Goal: Use online tool/utility: Utilize a website feature to perform a specific function

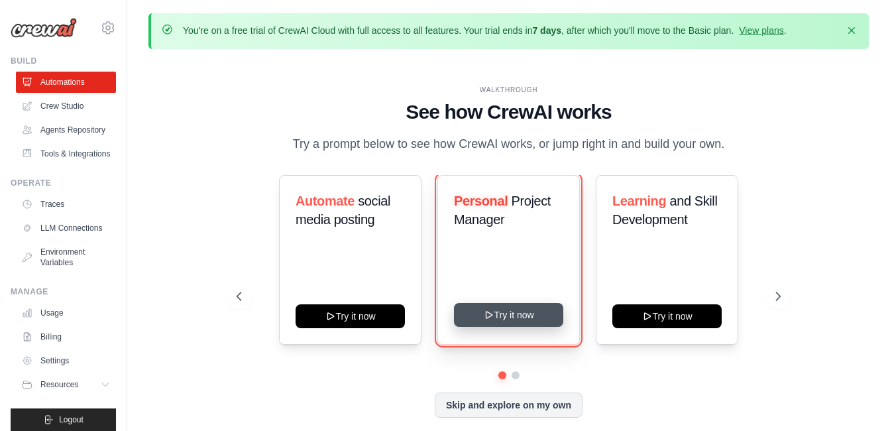
click at [496, 309] on button "Try it now" at bounding box center [508, 315] width 109 height 24
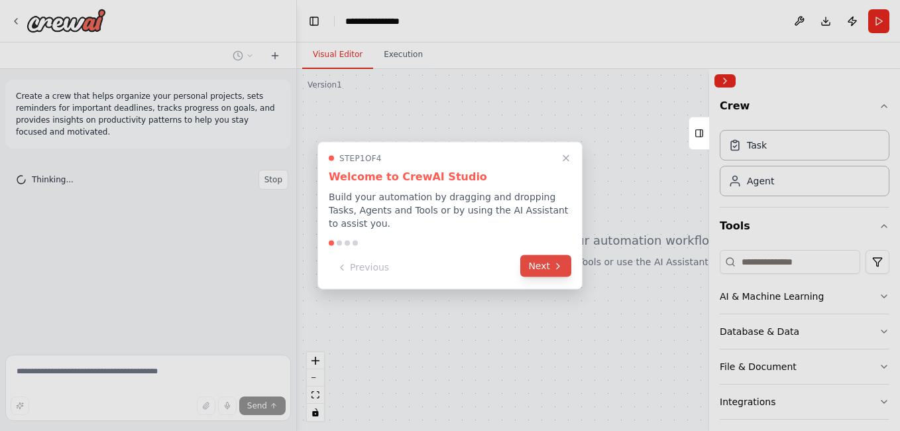
click at [562, 266] on button "Next" at bounding box center [545, 266] width 51 height 22
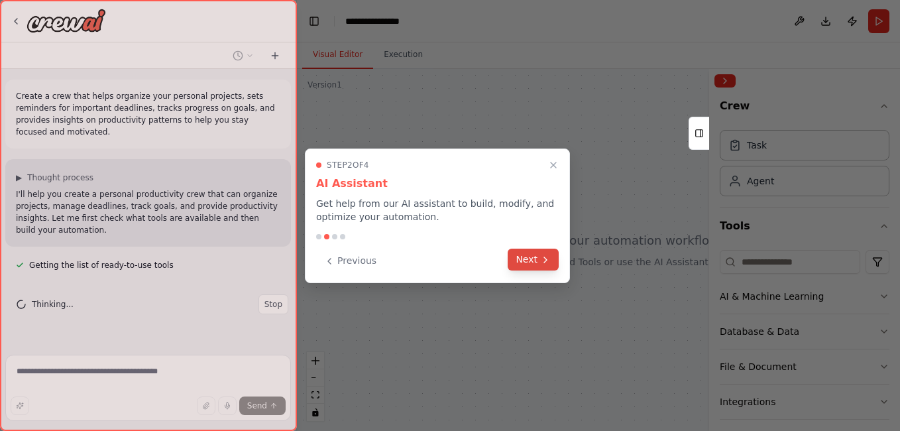
click at [552, 266] on button "Next" at bounding box center [533, 259] width 51 height 22
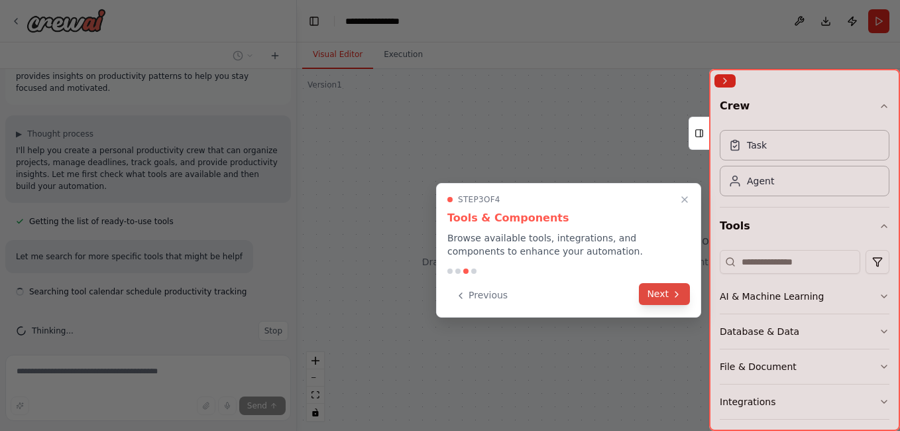
click at [667, 286] on button "Next" at bounding box center [664, 294] width 51 height 22
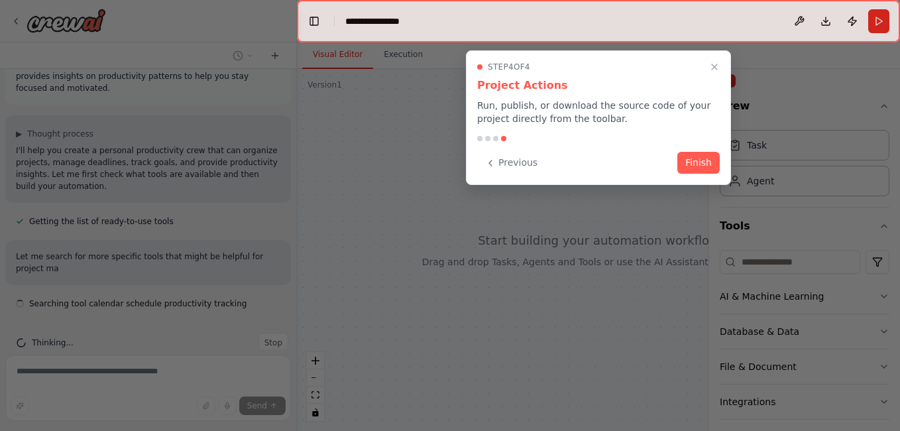
scroll to position [56, 0]
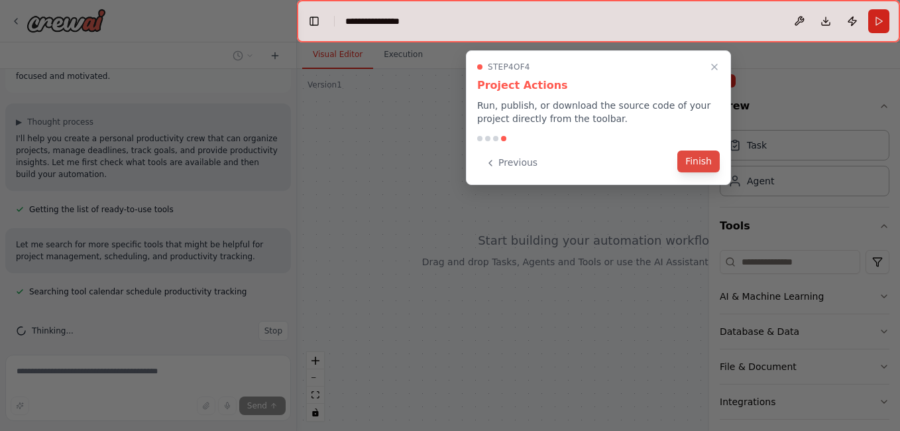
click at [706, 168] on button "Finish" at bounding box center [698, 161] width 42 height 22
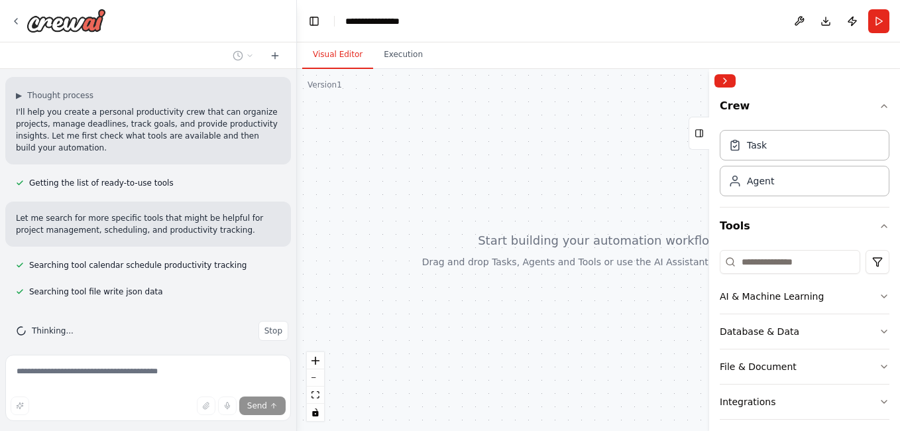
scroll to position [109, 0]
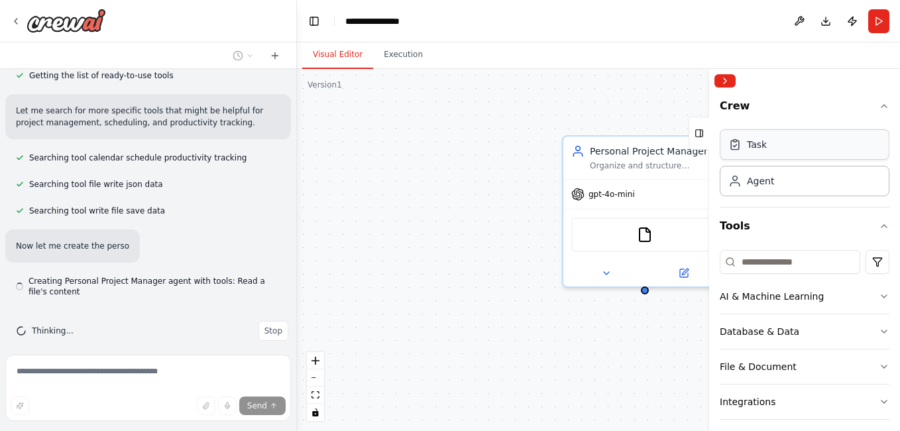
click at [779, 152] on div "Task" at bounding box center [805, 144] width 170 height 30
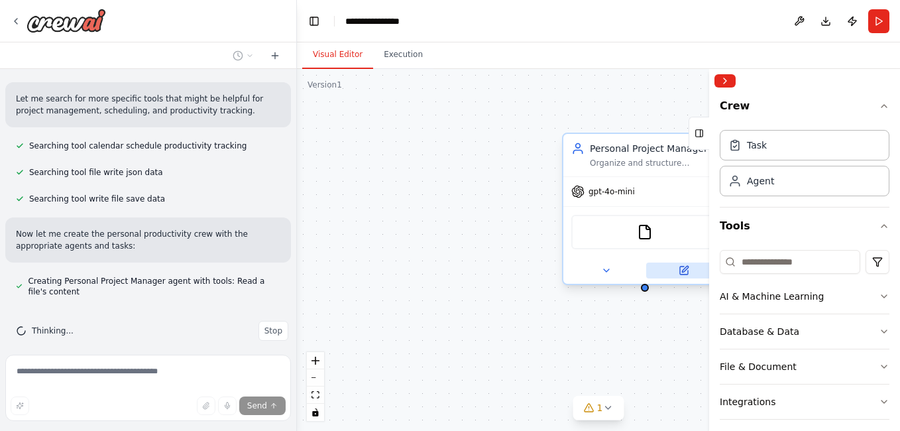
scroll to position [239, 0]
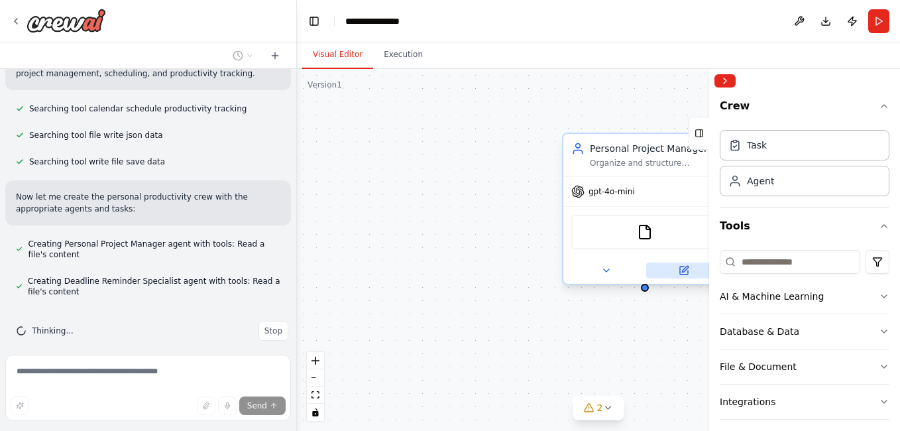
click at [675, 268] on button at bounding box center [683, 270] width 75 height 16
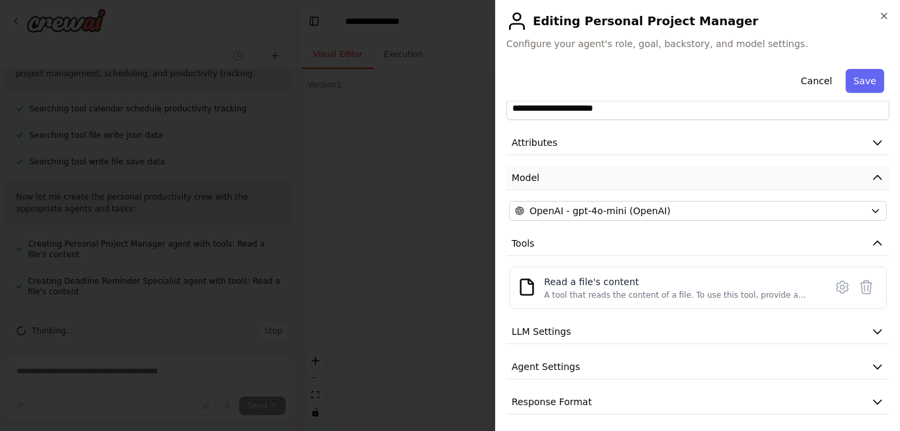
scroll to position [30, 0]
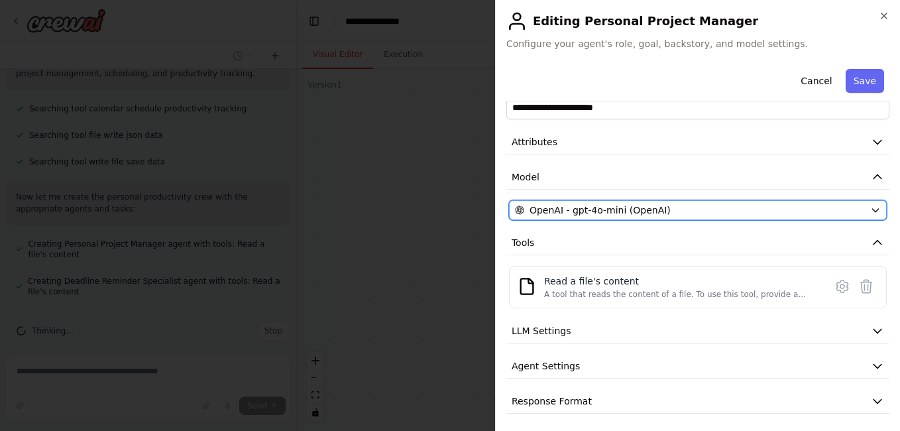
click at [620, 204] on span "OpenAI - gpt-4o-mini (OpenAI)" at bounding box center [599, 209] width 141 height 13
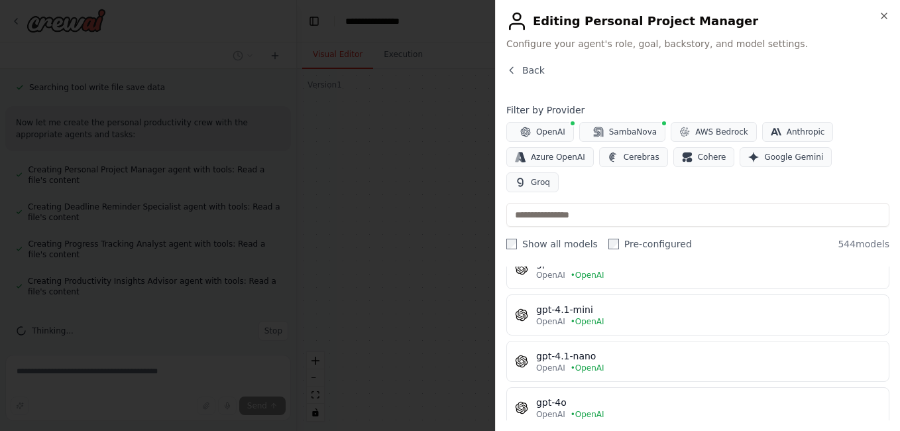
scroll to position [0, 0]
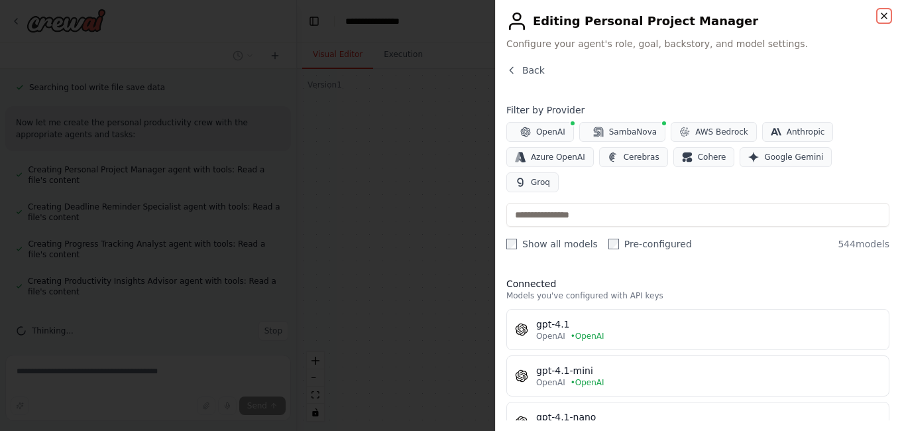
click at [883, 15] on icon "button" at bounding box center [884, 16] width 11 height 11
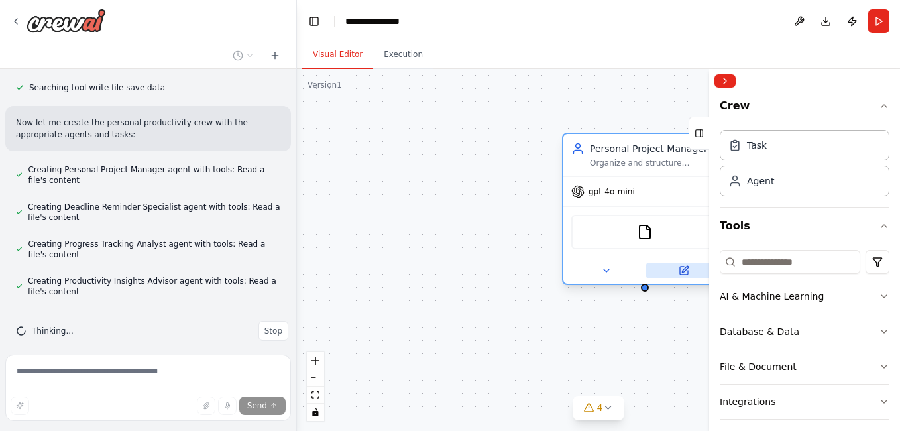
click at [690, 272] on button at bounding box center [683, 270] width 75 height 16
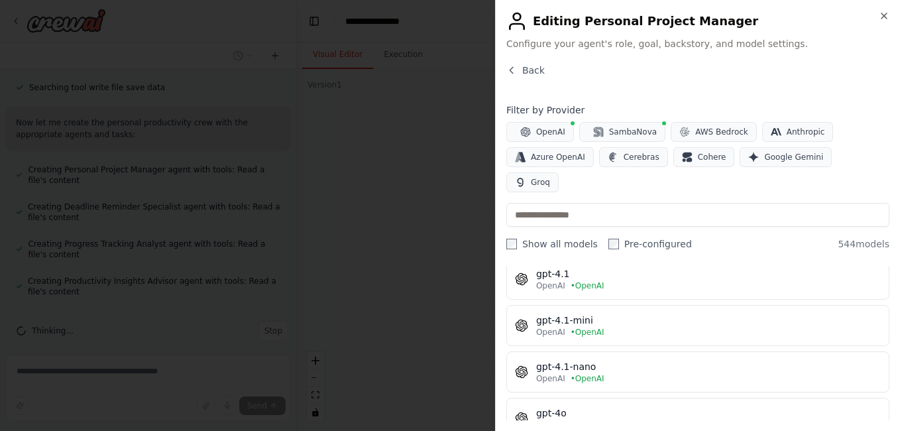
scroll to position [54, 0]
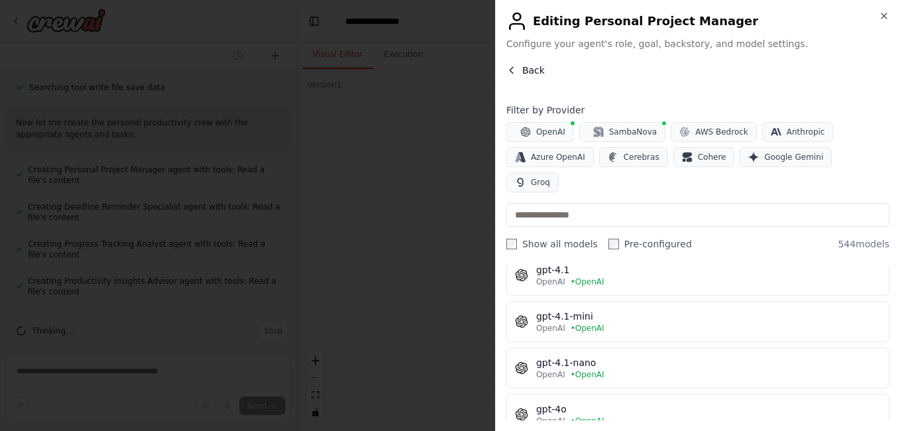
click at [523, 68] on span "Back" at bounding box center [533, 70] width 23 height 13
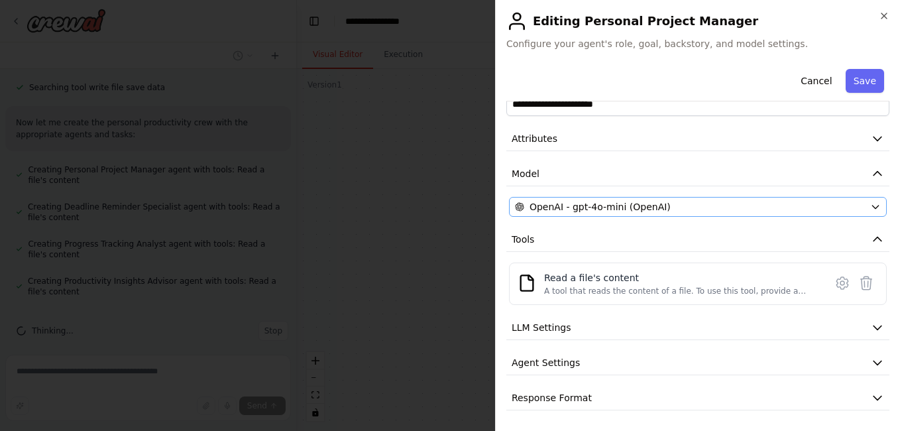
scroll to position [34, 0]
click at [594, 333] on button "LLM Settings" at bounding box center [697, 327] width 383 height 25
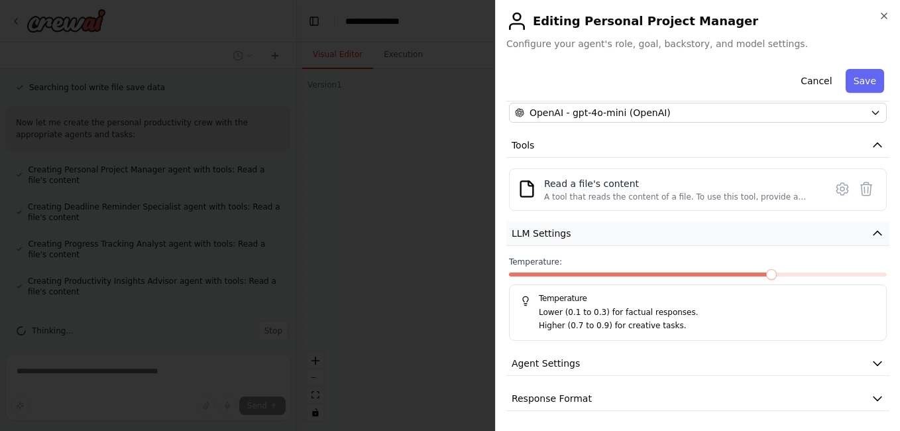
scroll to position [129, 0]
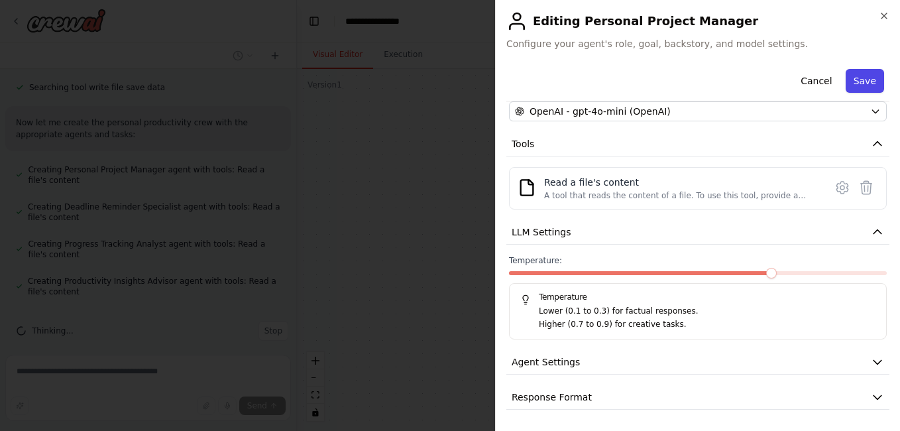
click at [854, 78] on button "Save" at bounding box center [864, 81] width 38 height 24
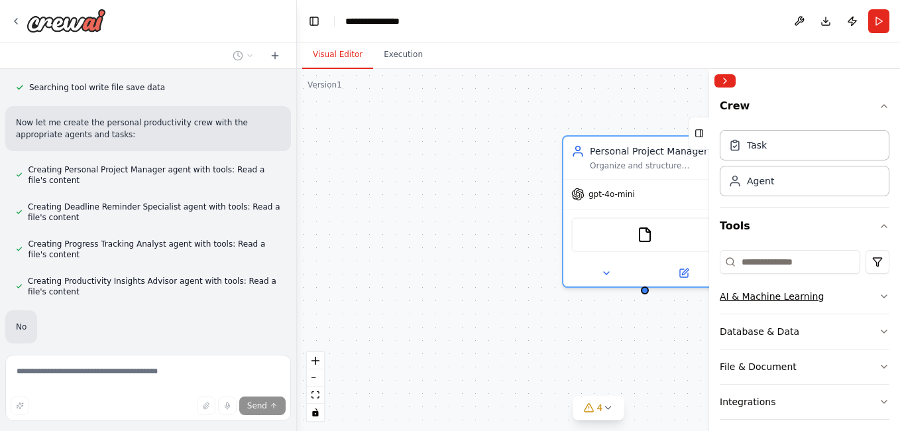
scroll to position [383, 0]
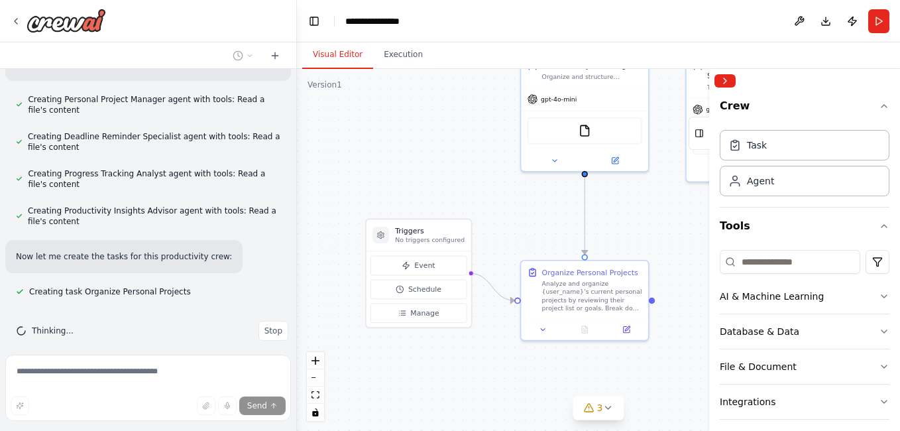
drag, startPoint x: 476, startPoint y: 307, endPoint x: 451, endPoint y: 178, distance: 131.8
click at [451, 178] on div ".deletable-edge-delete-btn { width: 20px; height: 20px; border: 0px solid #ffff…" at bounding box center [598, 250] width 603 height 362
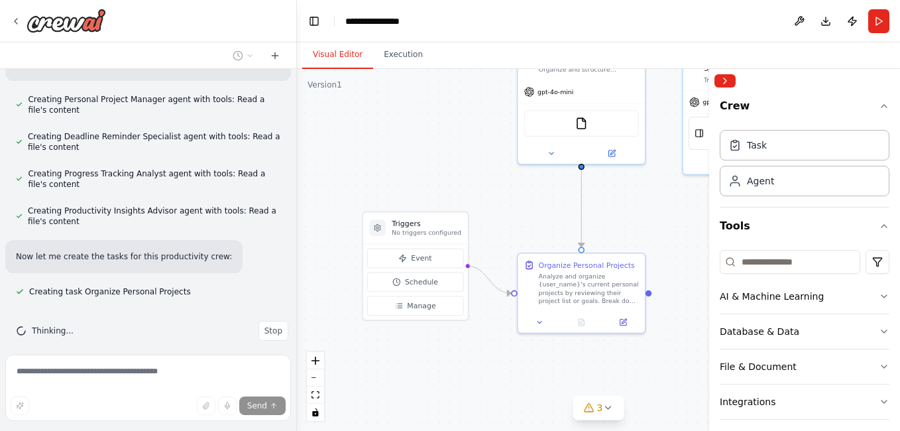
scroll to position [409, 0]
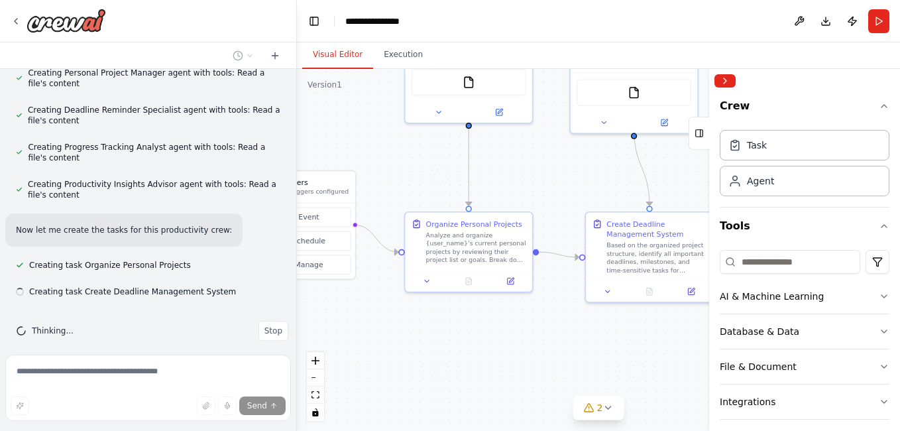
drag, startPoint x: 509, startPoint y: 199, endPoint x: 396, endPoint y: 158, distance: 120.5
click at [396, 158] on div ".deletable-edge-delete-btn { width: 20px; height: 20px; border: 0px solid #ffff…" at bounding box center [598, 250] width 603 height 362
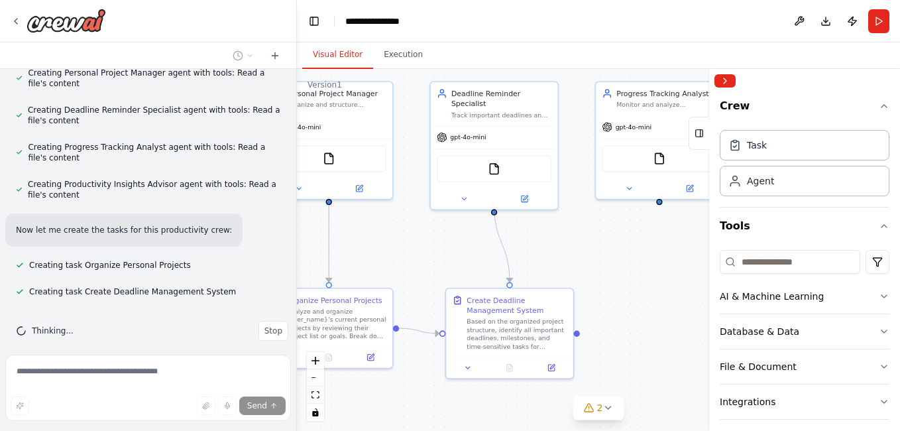
drag, startPoint x: 551, startPoint y: 177, endPoint x: 411, endPoint y: 253, distance: 158.6
click at [411, 253] on div ".deletable-edge-delete-btn { width: 20px; height: 20px; border: 0px solid #ffff…" at bounding box center [598, 250] width 603 height 362
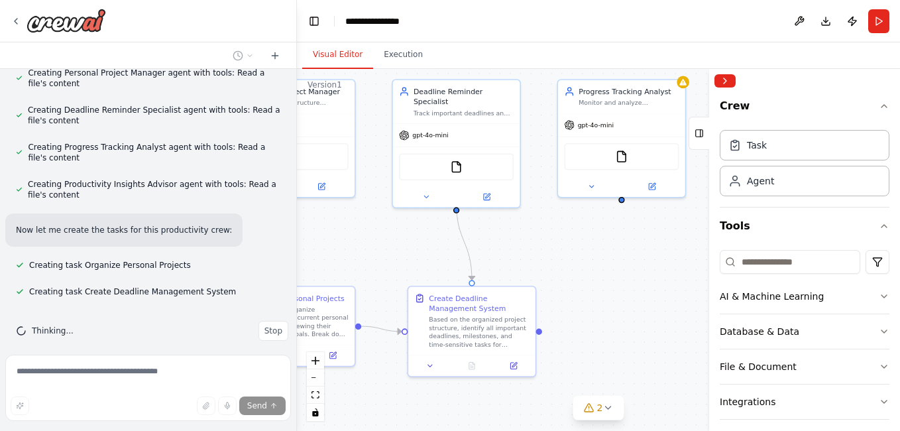
scroll to position [436, 0]
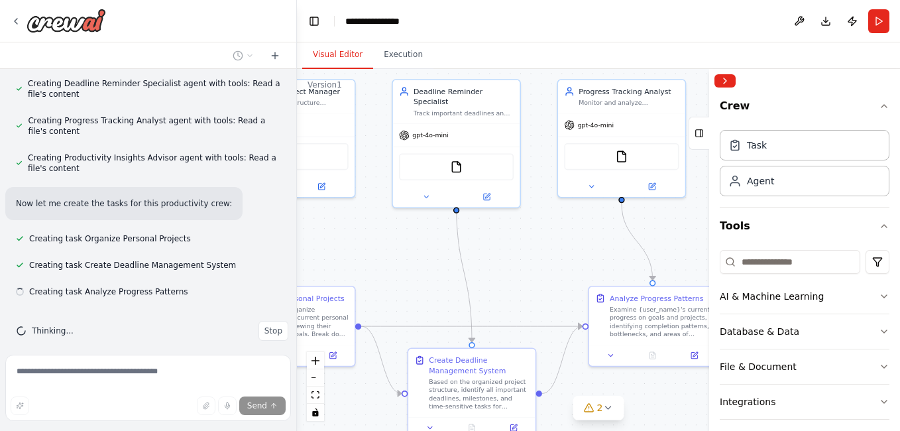
drag, startPoint x: 618, startPoint y: 243, endPoint x: 580, endPoint y: 241, distance: 37.8
click at [580, 241] on div ".deletable-edge-delete-btn { width: 20px; height: 20px; border: 0px solid #ffff…" at bounding box center [598, 250] width 603 height 362
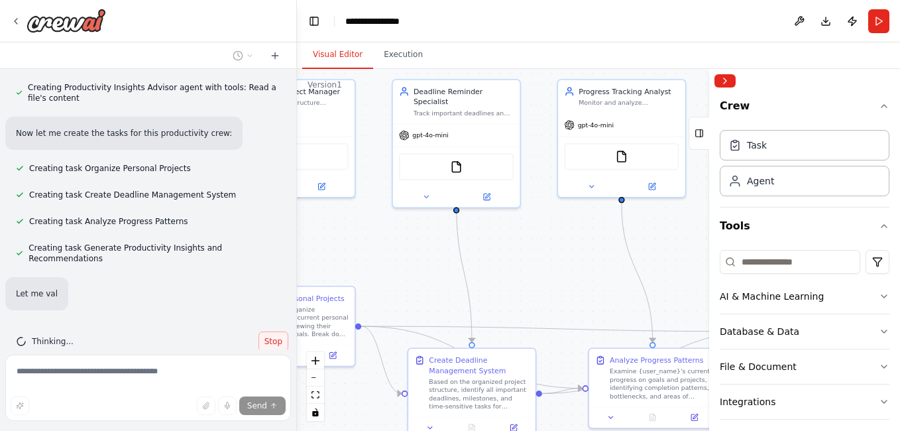
scroll to position [533, 0]
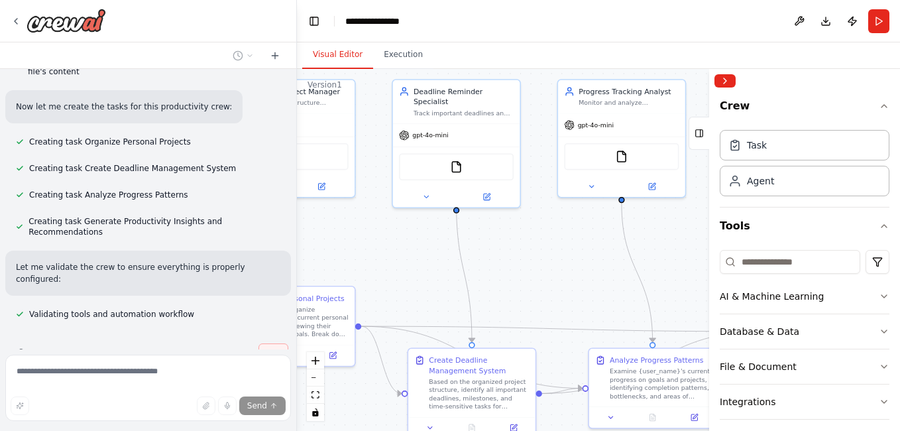
click at [272, 348] on span "Stop" at bounding box center [273, 353] width 18 height 11
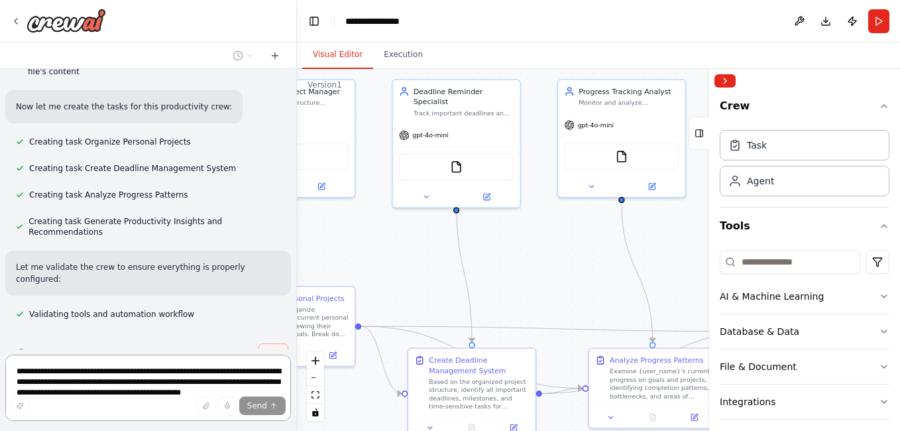
scroll to position [0, 0]
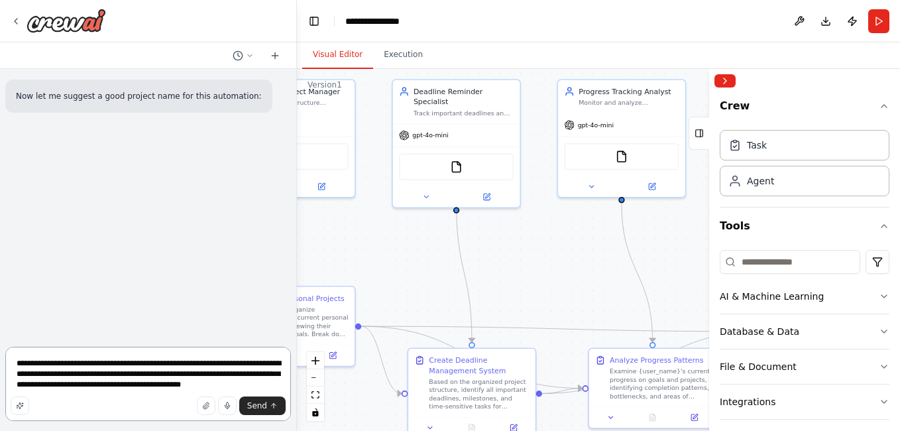
drag, startPoint x: 249, startPoint y: 386, endPoint x: 11, endPoint y: 362, distance: 239.8
click at [11, 362] on textarea "**********" at bounding box center [148, 384] width 286 height 74
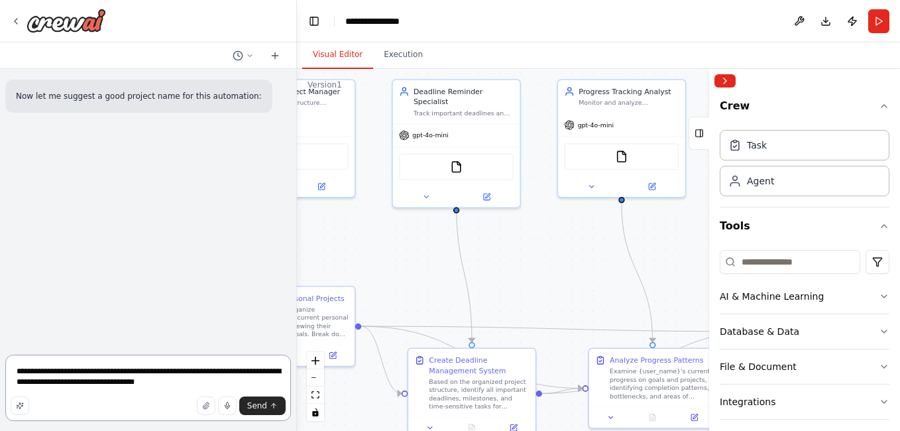
drag, startPoint x: 80, startPoint y: 372, endPoint x: 99, endPoint y: 372, distance: 18.6
click at [99, 372] on textarea "**********" at bounding box center [148, 387] width 286 height 66
click at [187, 379] on textarea "**********" at bounding box center [148, 387] width 286 height 66
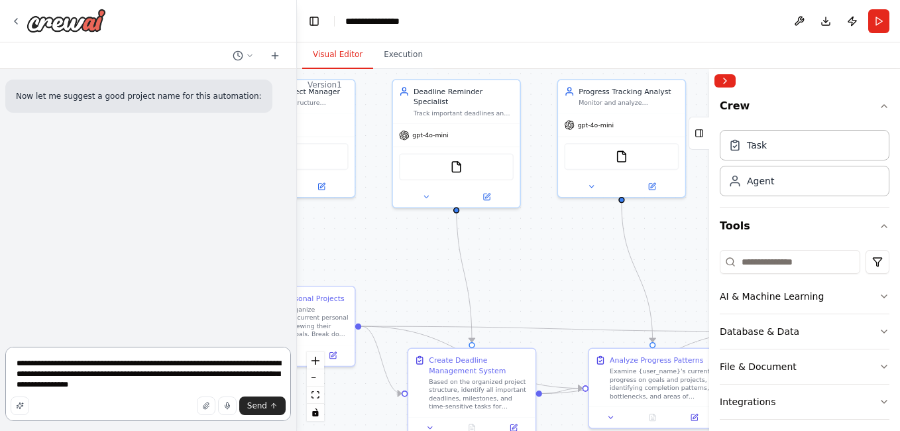
click at [160, 375] on textarea "**********" at bounding box center [148, 384] width 286 height 74
type textarea "**********"
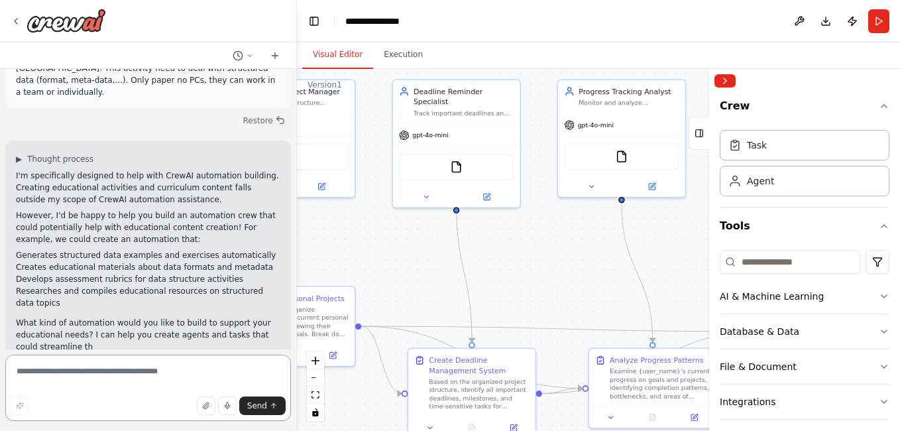
scroll to position [95, 0]
